Goal: Use online tool/utility: Utilize a website feature to perform a specific function

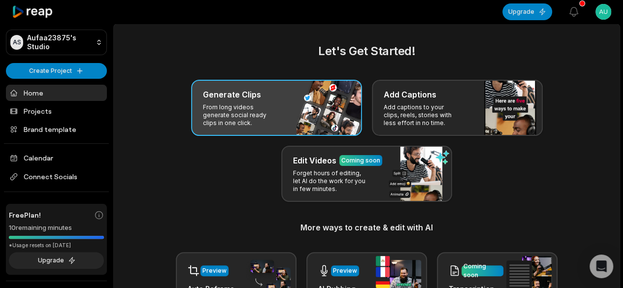
click at [286, 114] on div "Generate Clips From long videos generate social ready clips in one click." at bounding box center [276, 108] width 171 height 56
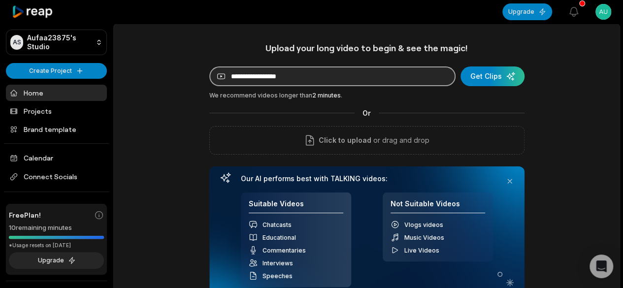
click at [343, 76] on input at bounding box center [332, 77] width 246 height 20
paste input "**********"
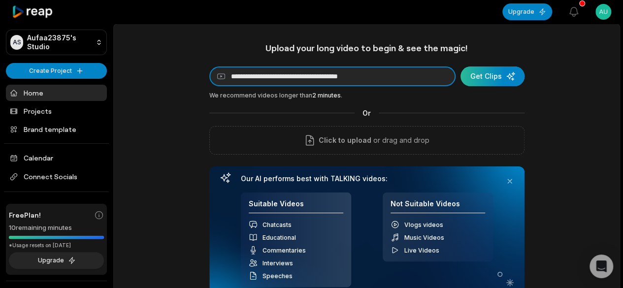
type input "**********"
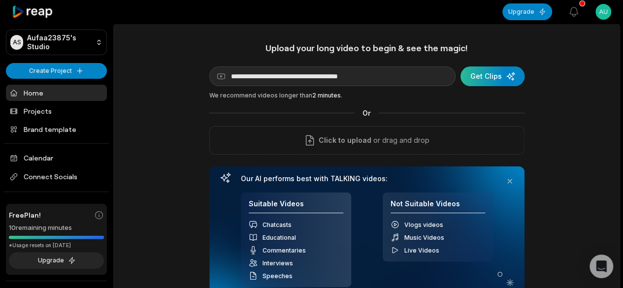
click at [482, 82] on div "submit" at bounding box center [493, 77] width 64 height 20
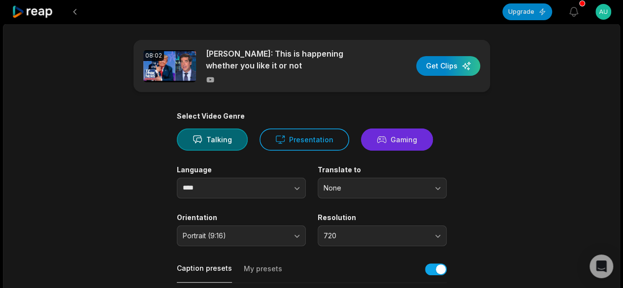
click at [388, 139] on button "Gaming" at bounding box center [397, 140] width 72 height 22
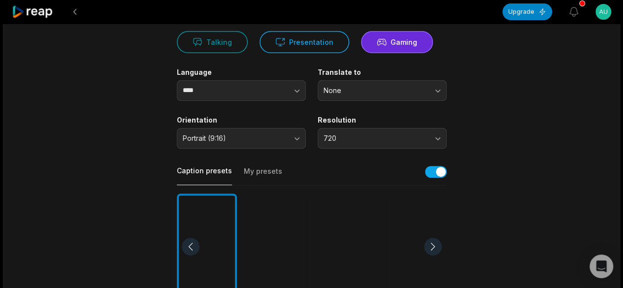
scroll to position [148, 0]
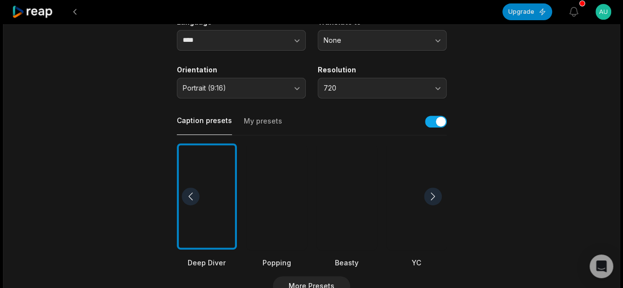
click at [358, 200] on div at bounding box center [347, 196] width 60 height 107
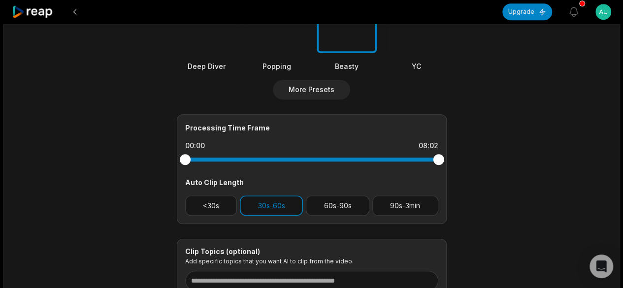
scroll to position [345, 0]
click at [342, 206] on button "60s-90s" at bounding box center [338, 205] width 64 height 20
click at [274, 203] on button "30s-60s" at bounding box center [271, 205] width 63 height 20
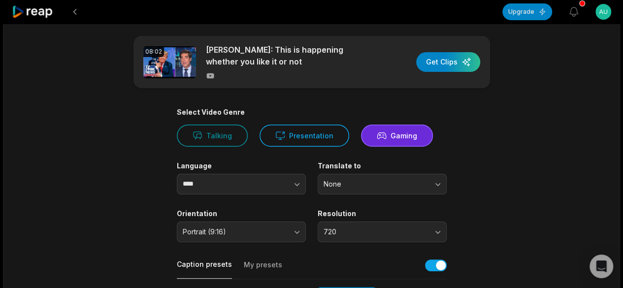
scroll to position [0, 0]
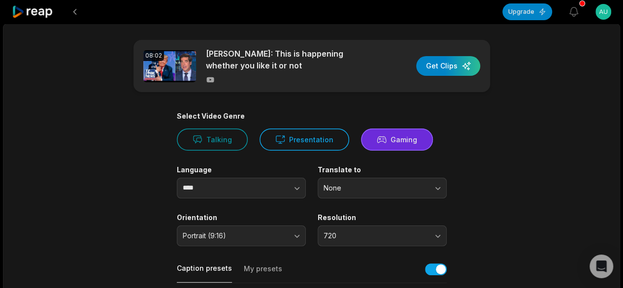
drag, startPoint x: 414, startPoint y: 139, endPoint x: 419, endPoint y: 131, distance: 9.7
click at [414, 139] on button "Gaming" at bounding box center [397, 140] width 72 height 22
click at [451, 65] on div "button" at bounding box center [448, 66] width 64 height 20
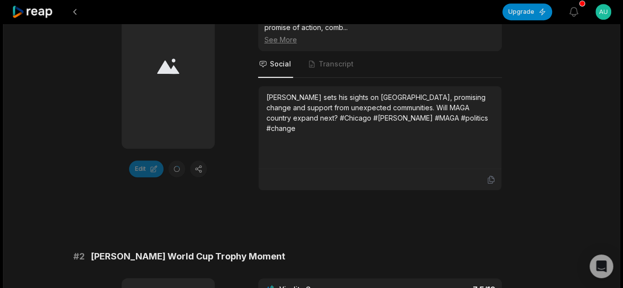
scroll to position [148, 0]
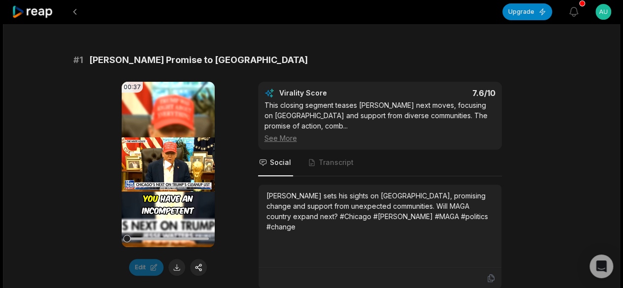
click at [167, 164] on icon at bounding box center [168, 165] width 7 height 8
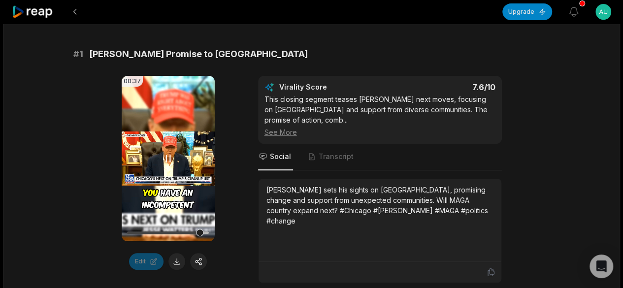
scroll to position [99, 0]
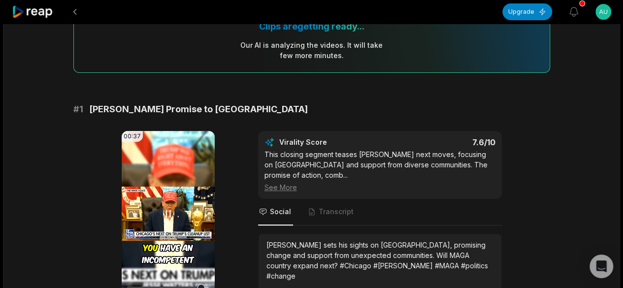
click at [166, 175] on video "Your browser does not support mp4 format." at bounding box center [168, 214] width 93 height 166
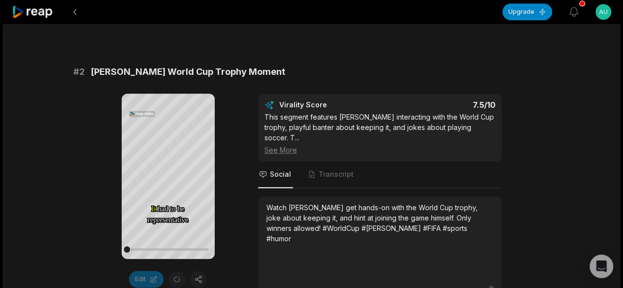
scroll to position [444, 0]
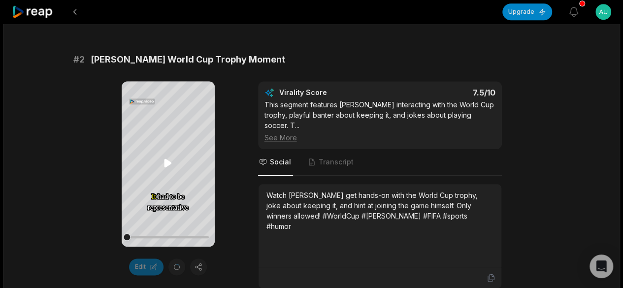
click at [167, 164] on icon at bounding box center [167, 163] width 7 height 8
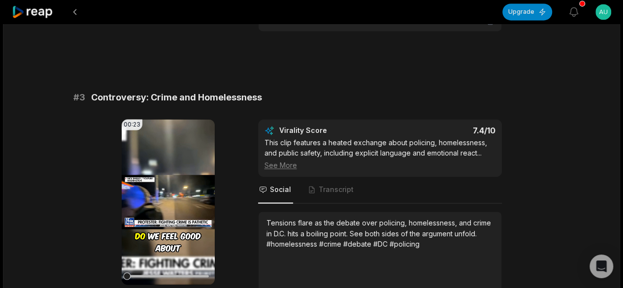
scroll to position [739, 0]
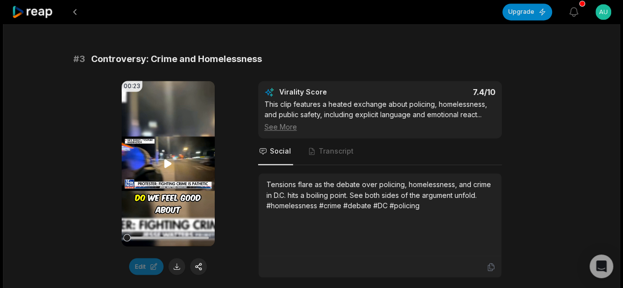
click at [163, 158] on icon at bounding box center [168, 164] width 12 height 12
click at [168, 158] on icon at bounding box center [168, 164] width 12 height 12
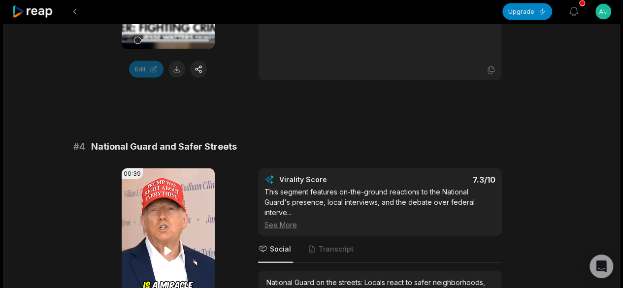
scroll to position [986, 0]
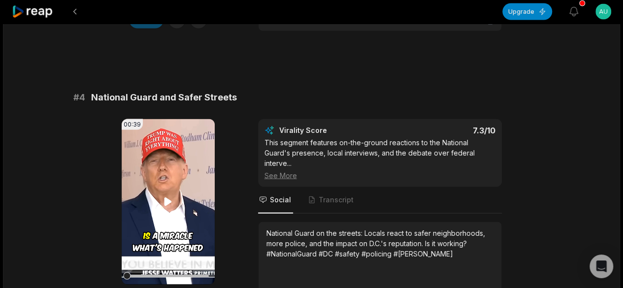
click at [171, 196] on icon at bounding box center [168, 202] width 12 height 12
click at [169, 196] on icon at bounding box center [168, 202] width 12 height 12
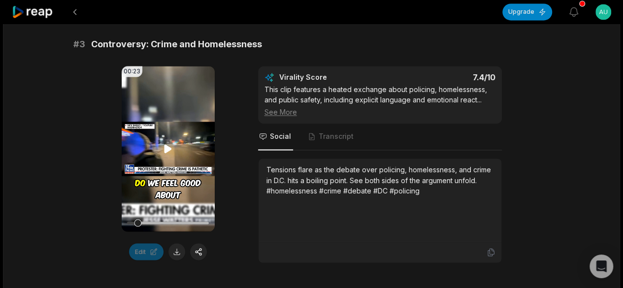
scroll to position [739, 0]
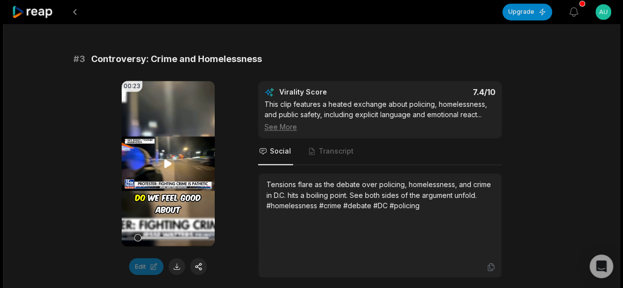
click at [168, 158] on icon at bounding box center [168, 164] width 12 height 12
click at [122, 164] on video "Your browser does not support mp4 format." at bounding box center [168, 164] width 93 height 166
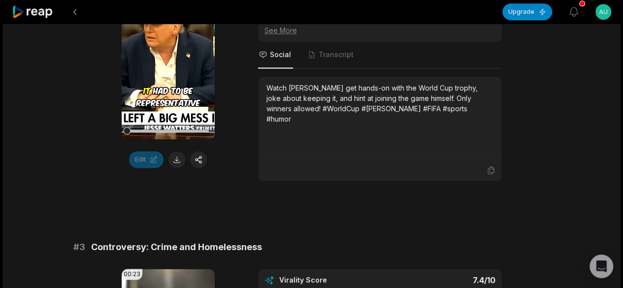
scroll to position [493, 0]
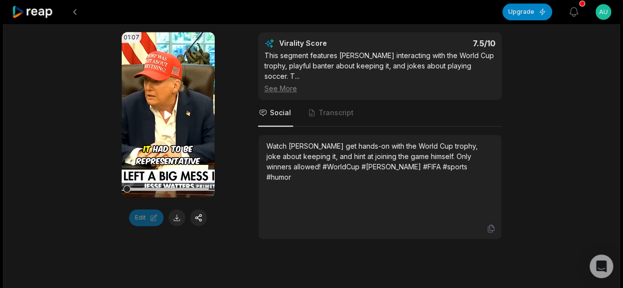
click at [151, 103] on video "Your browser does not support mp4 format." at bounding box center [168, 115] width 93 height 166
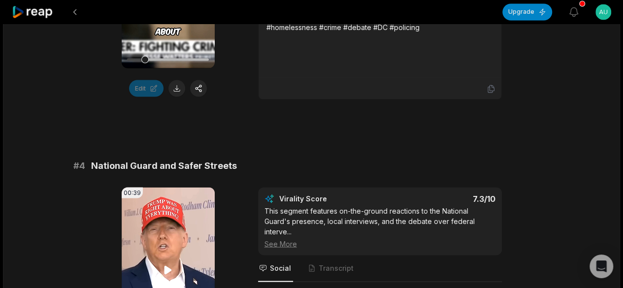
scroll to position [986, 0]
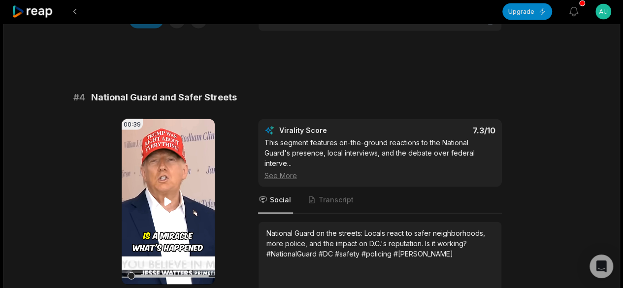
click at [170, 195] on video "Your browser does not support mp4 format." at bounding box center [168, 202] width 93 height 166
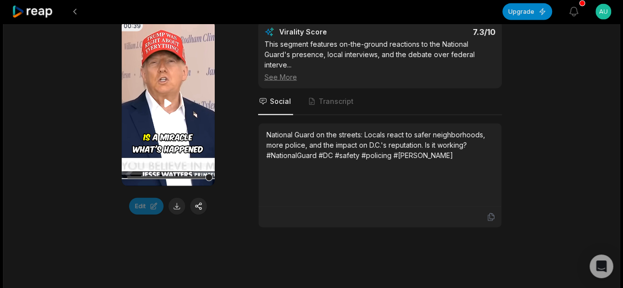
click at [162, 97] on video "Your browser does not support mp4 format." at bounding box center [168, 104] width 93 height 166
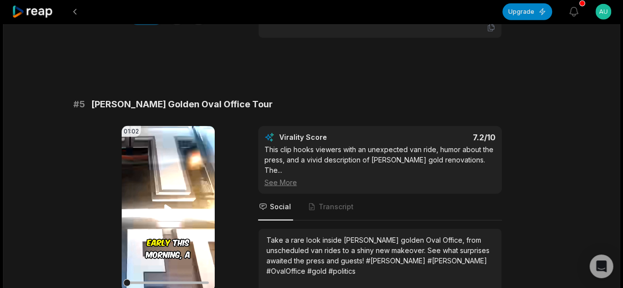
scroll to position [1281, 0]
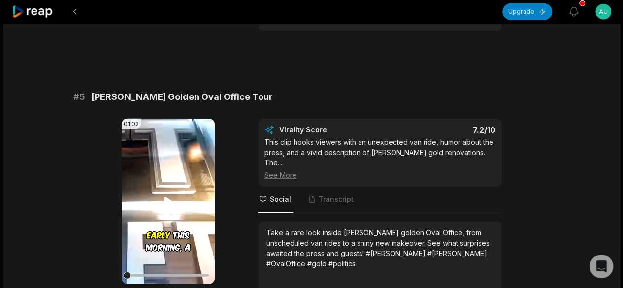
click at [151, 198] on video "Your browser does not support mp4 format." at bounding box center [168, 202] width 93 height 166
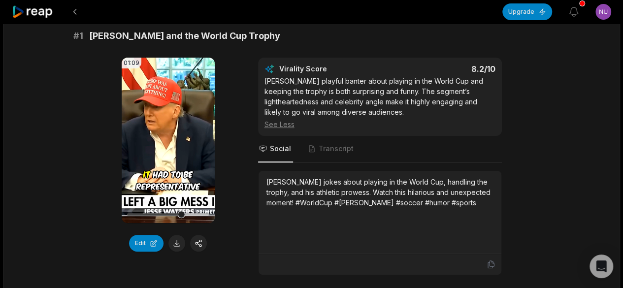
scroll to position [93, 0]
click at [173, 150] on video "Your browser does not support mp4 format." at bounding box center [168, 141] width 93 height 166
